Goal: Information Seeking & Learning: Learn about a topic

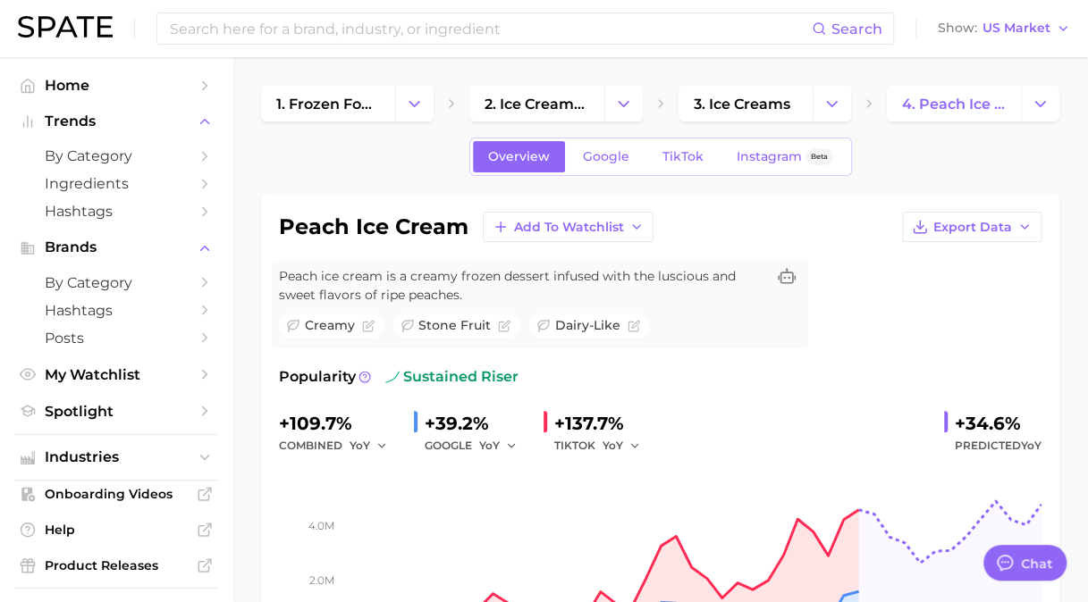
type textarea "x"
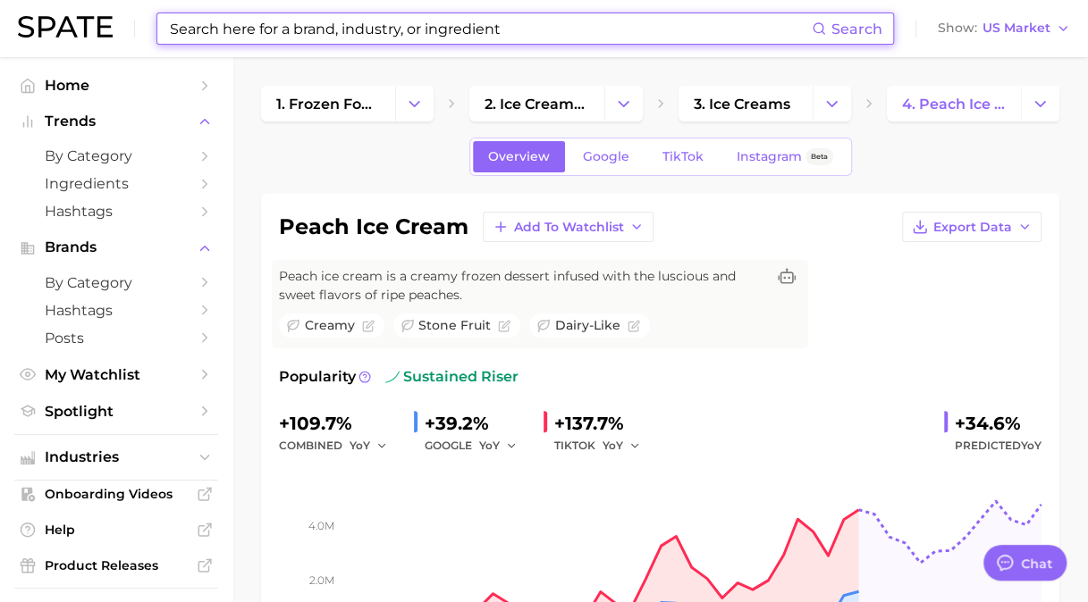
click at [492, 41] on input at bounding box center [490, 28] width 644 height 30
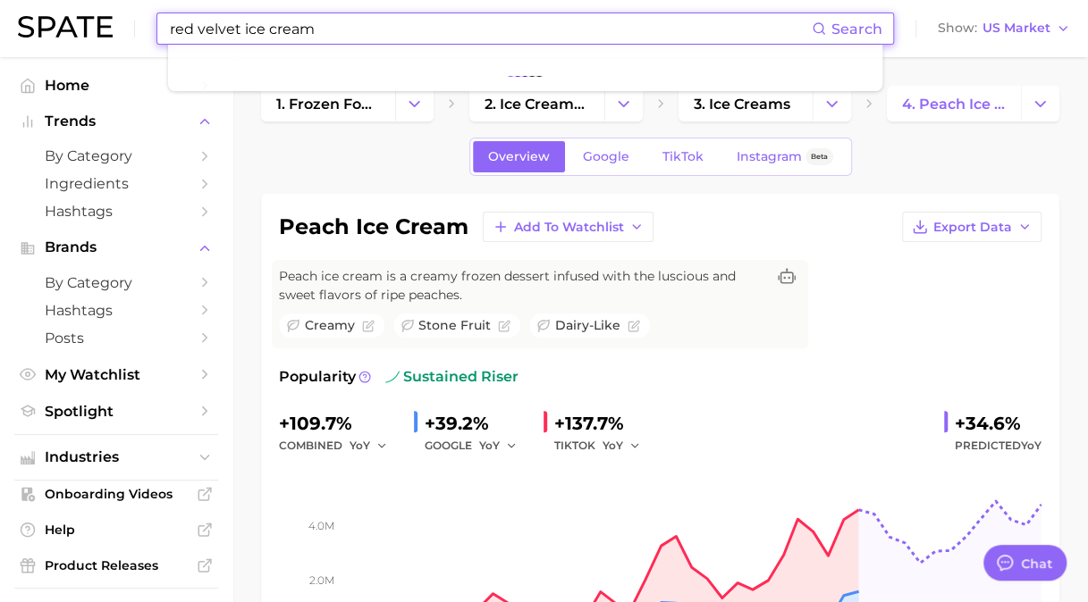
type input "red velvet ice cream"
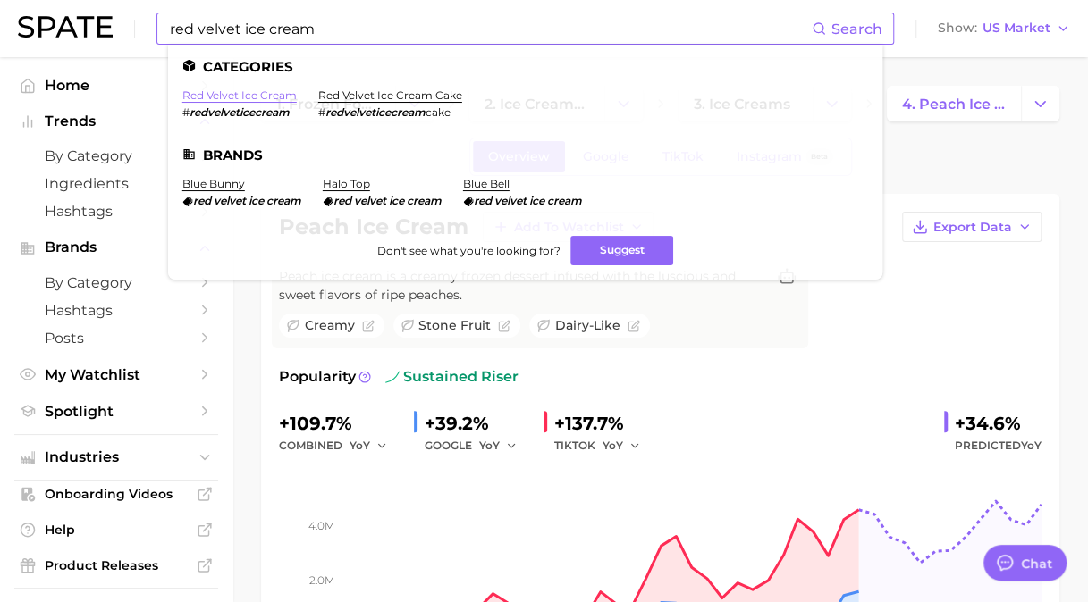
click at [274, 95] on link "red velvet ice cream" at bounding box center [239, 94] width 114 height 13
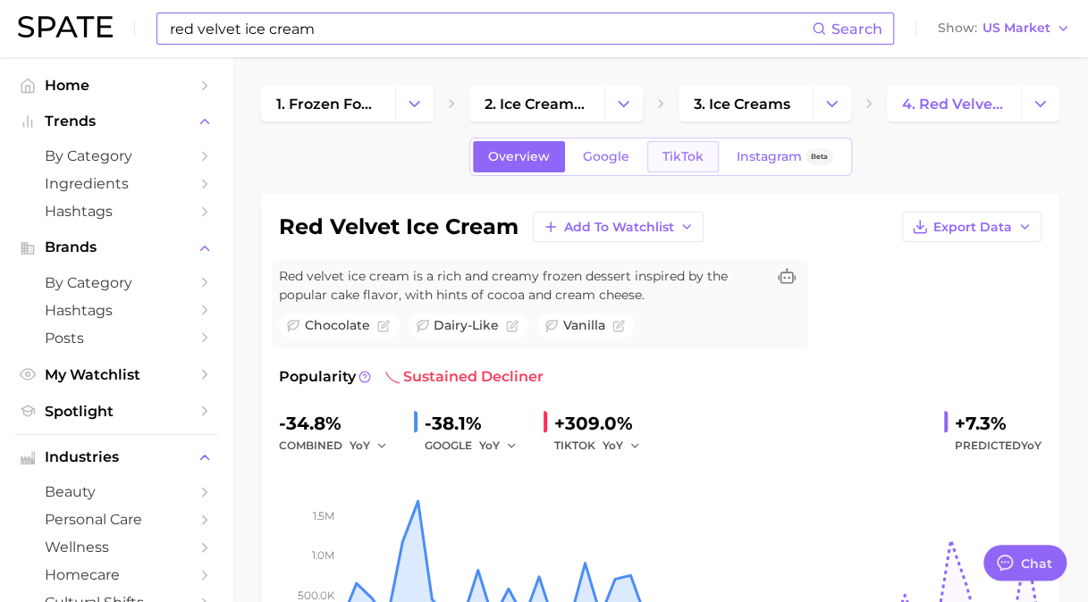
click at [694, 153] on span "TikTok" at bounding box center [682, 156] width 41 height 15
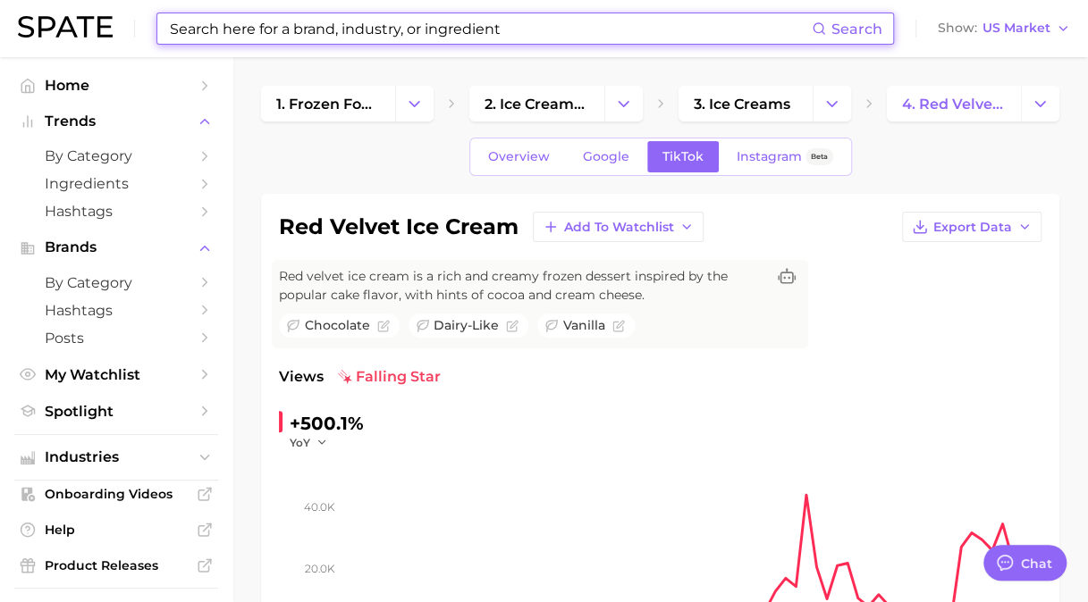
click at [552, 16] on input at bounding box center [490, 28] width 644 height 30
click at [552, 29] on input at bounding box center [490, 28] width 644 height 30
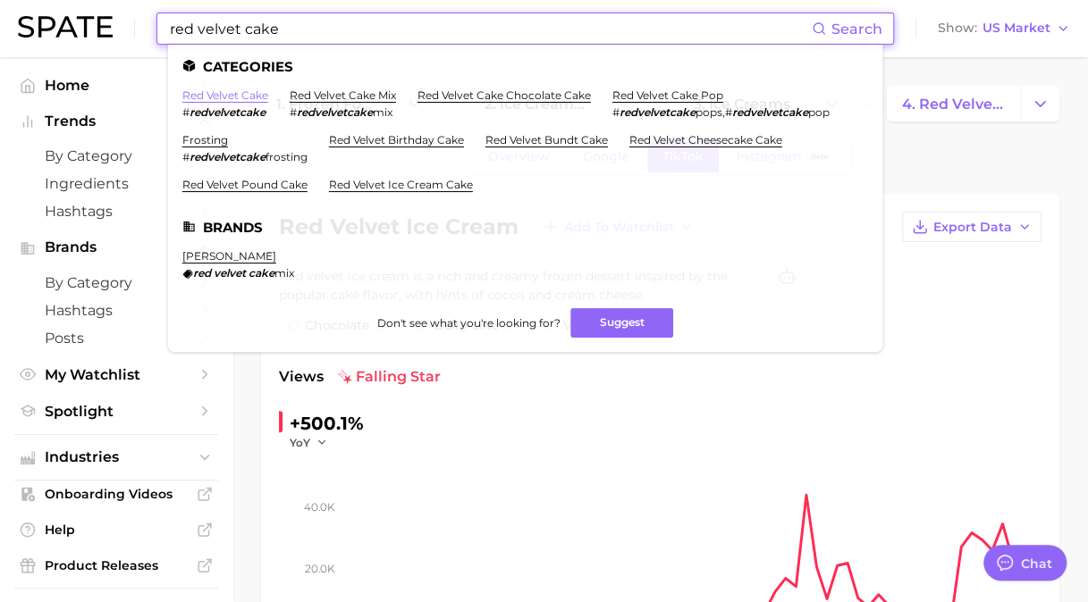
type input "red velvet cake"
click at [250, 99] on link "red velvet cake" at bounding box center [225, 94] width 86 height 13
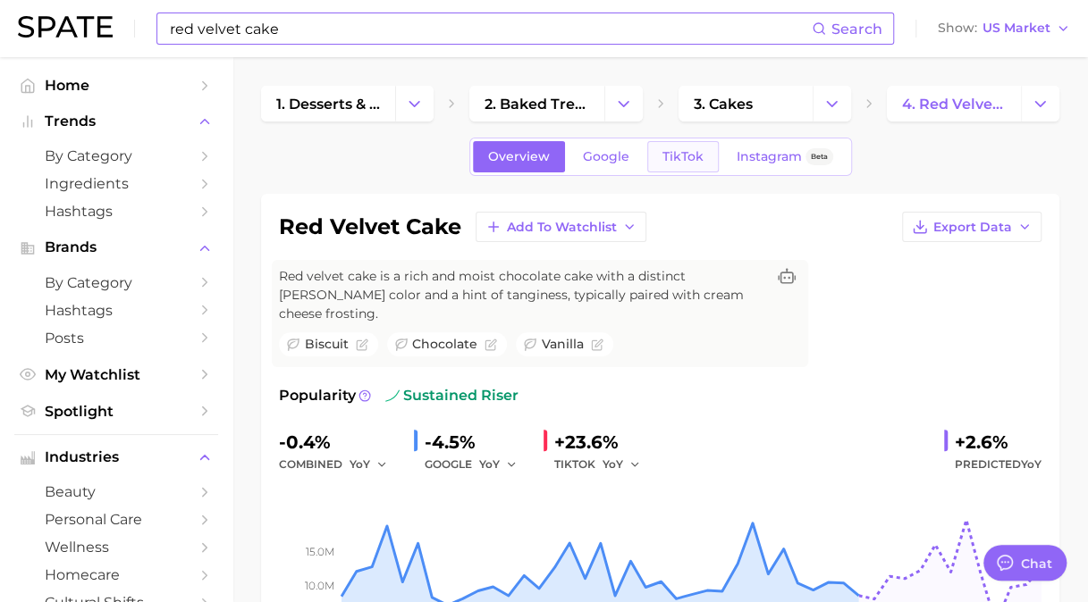
click at [669, 163] on span "TikTok" at bounding box center [682, 156] width 41 height 15
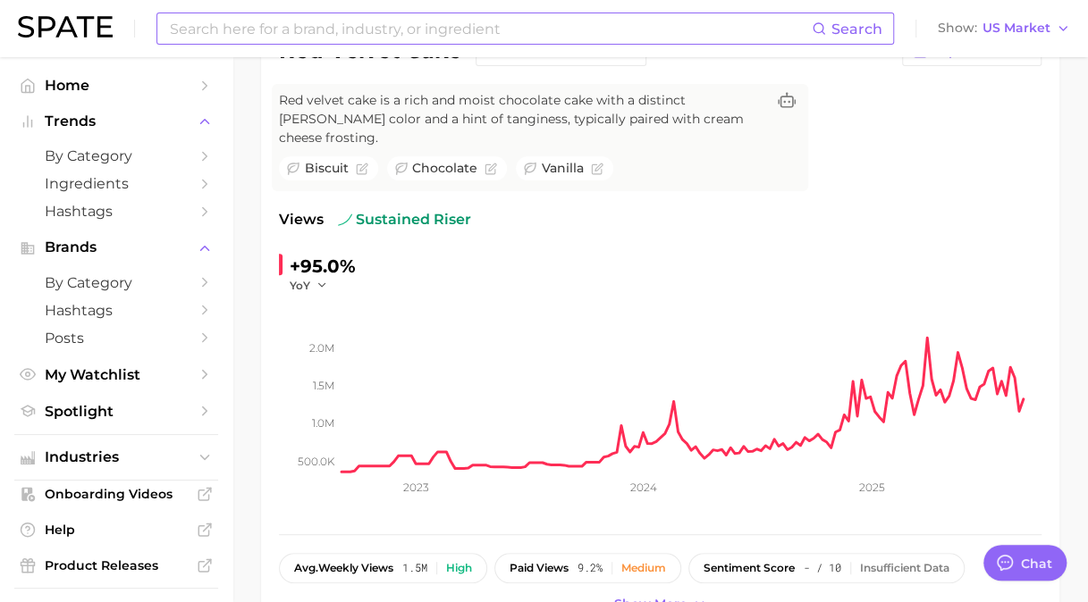
scroll to position [89, 0]
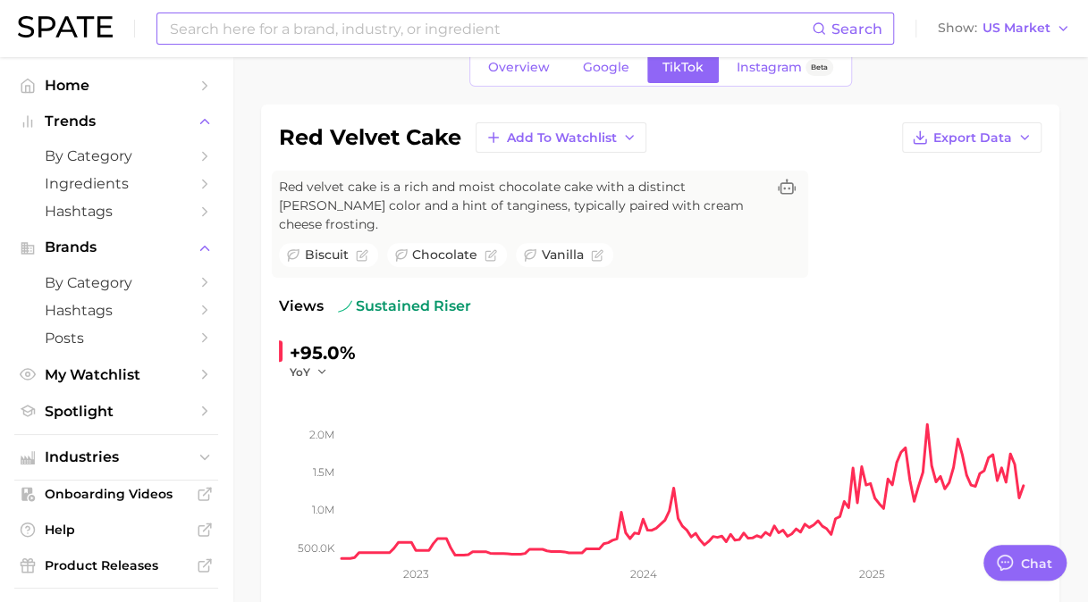
click at [402, 29] on input at bounding box center [490, 28] width 644 height 30
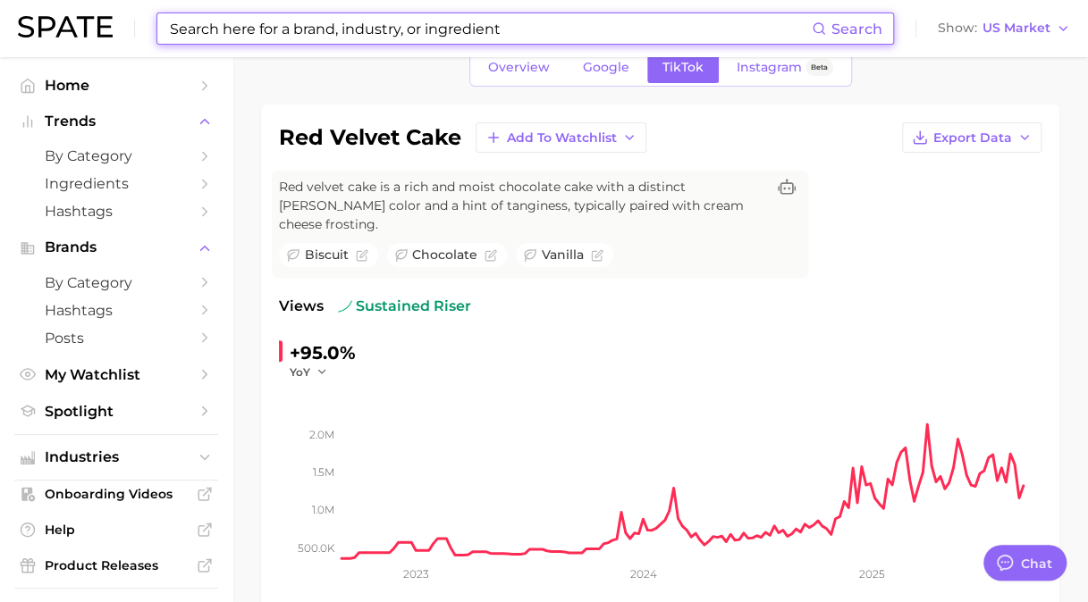
click at [908, 195] on div "red velvet cake Add to Watchlist Export Data Red velvet cake is a rich and mois…" at bounding box center [660, 412] width 762 height 581
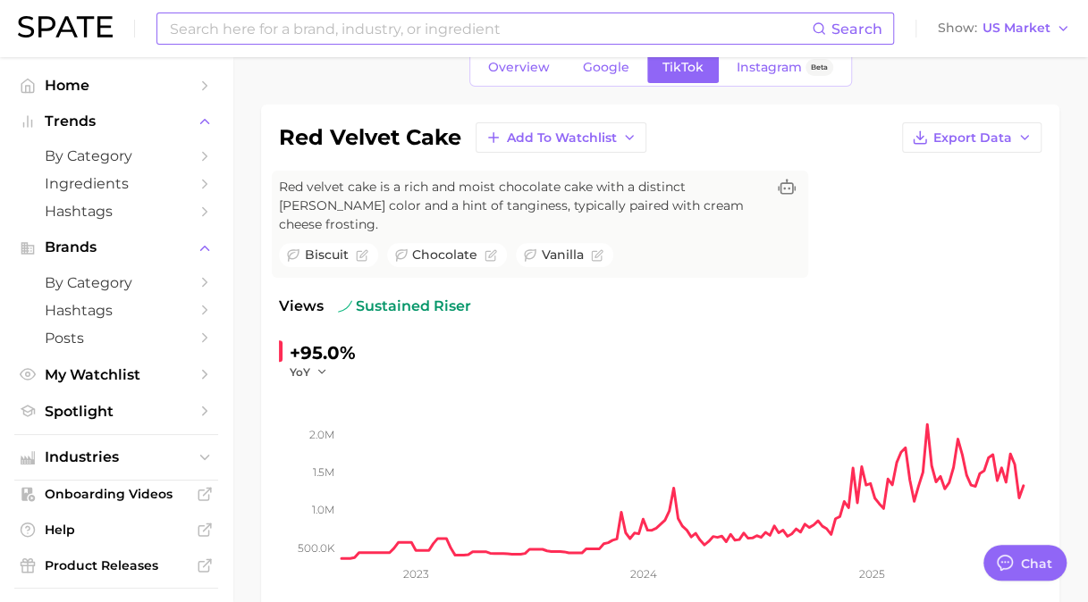
click at [635, 34] on input at bounding box center [490, 28] width 644 height 30
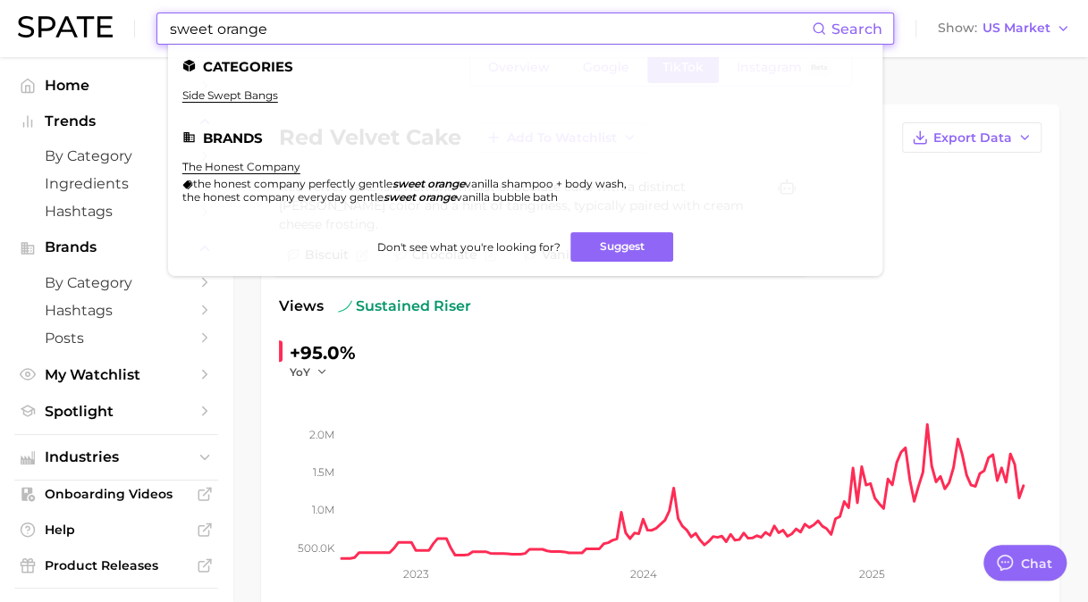
drag, startPoint x: 297, startPoint y: 32, endPoint x: 23, endPoint y: 16, distance: 274.0
click at [23, 17] on div "sweet orange Search Categories side swept bangs Brands the honest company the h…" at bounding box center [544, 28] width 1052 height 57
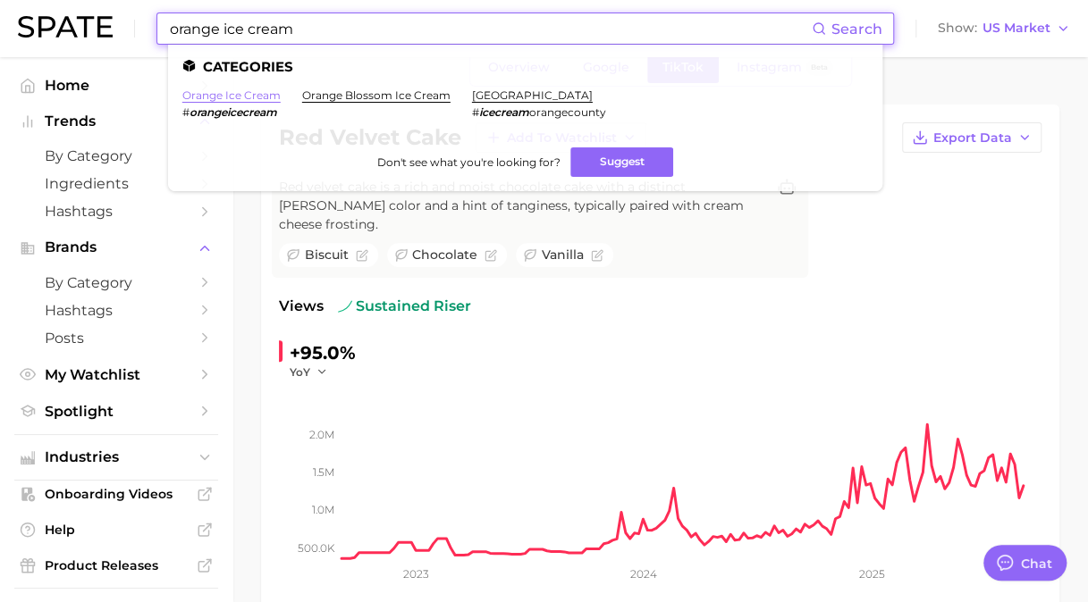
type input "orange ice cream"
click at [248, 93] on link "orange ice cream" at bounding box center [231, 94] width 98 height 13
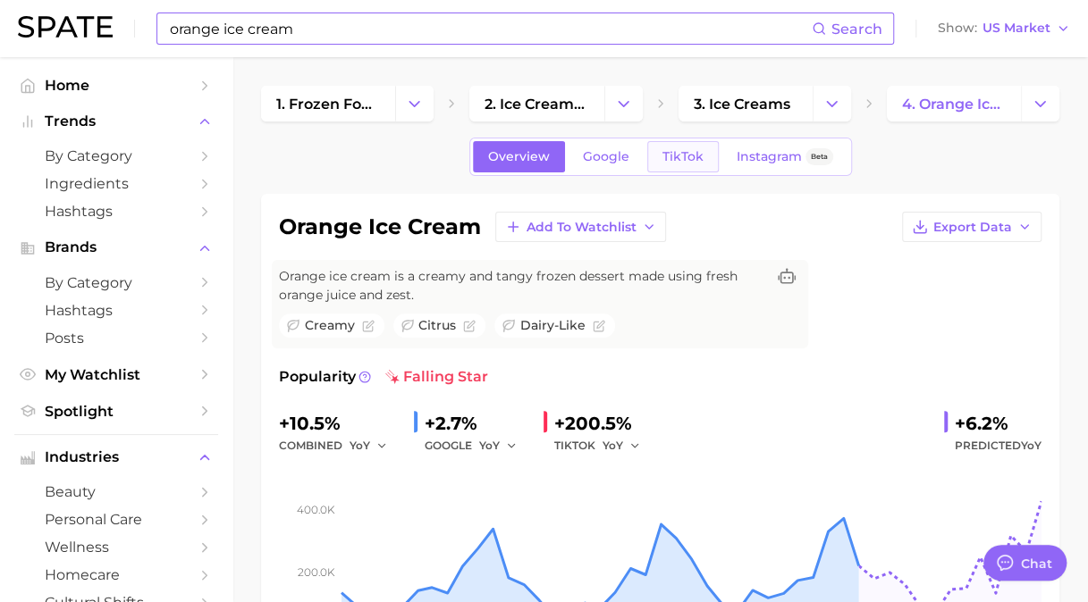
click at [663, 141] on link "TikTok" at bounding box center [683, 156] width 72 height 31
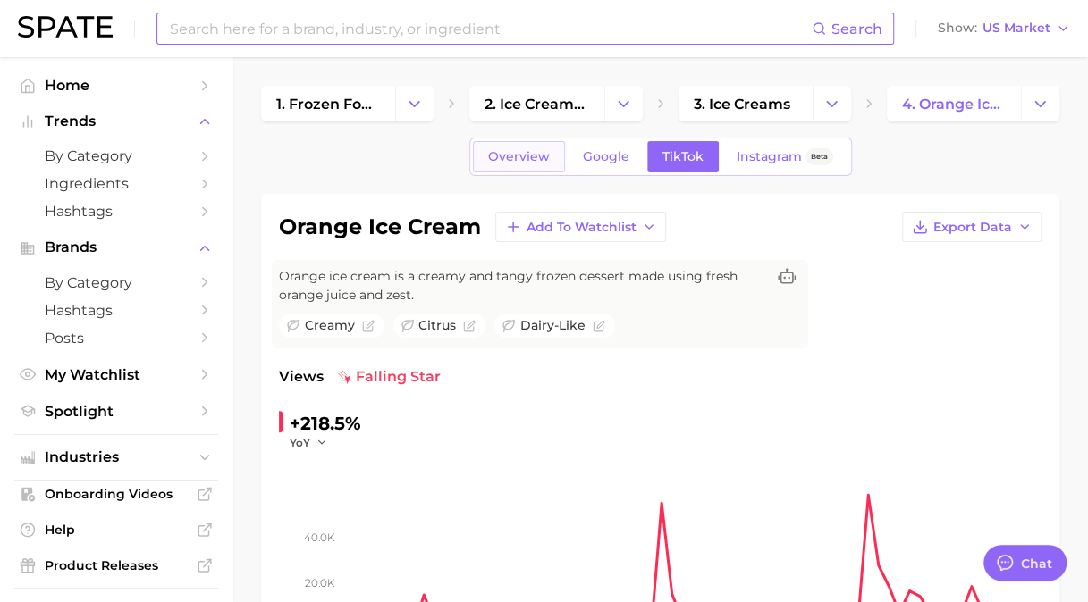
click at [536, 166] on link "Overview" at bounding box center [519, 156] width 92 height 31
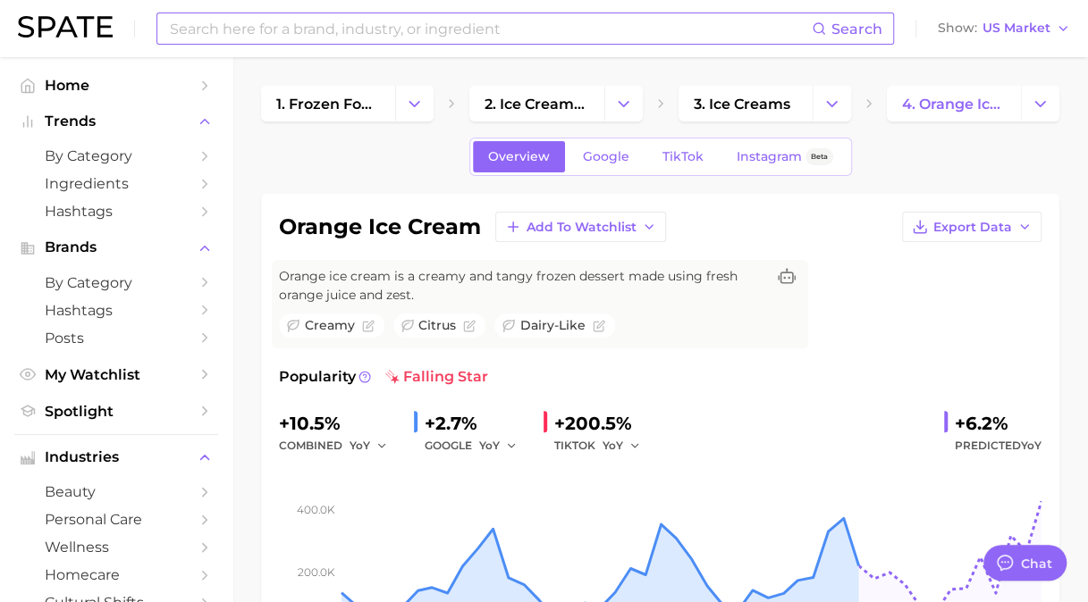
click at [488, 25] on input at bounding box center [490, 28] width 644 height 30
